Goal: Communication & Community: Share content

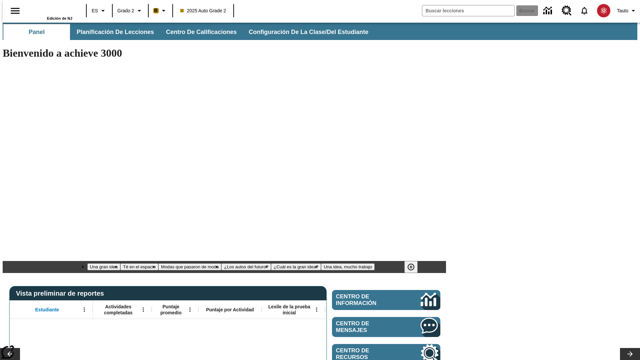
type input "-1"
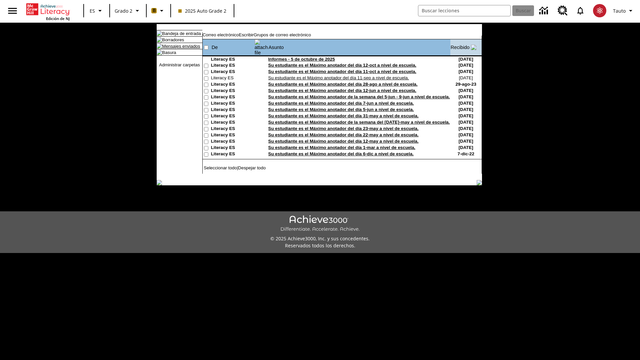
click at [181, 49] on link "Mensajes enviados" at bounding box center [181, 46] width 38 height 5
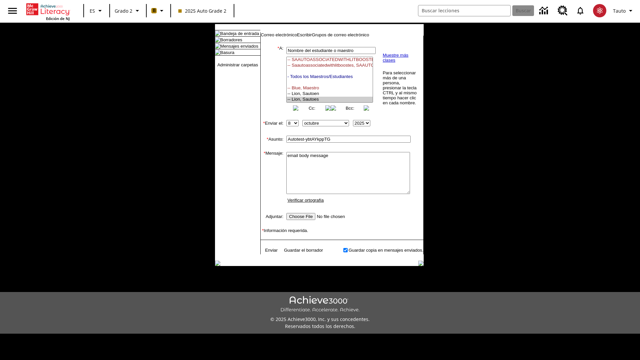
select select "U,21437111,1"
